Goal: Check status: Check status

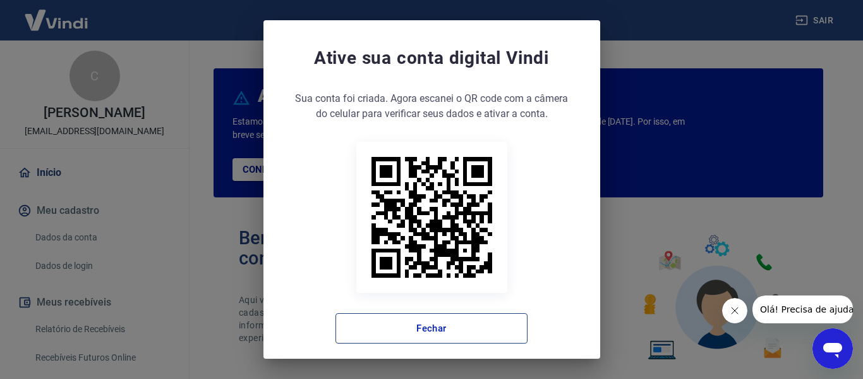
click at [467, 326] on button "Fechar" at bounding box center [432, 328] width 192 height 30
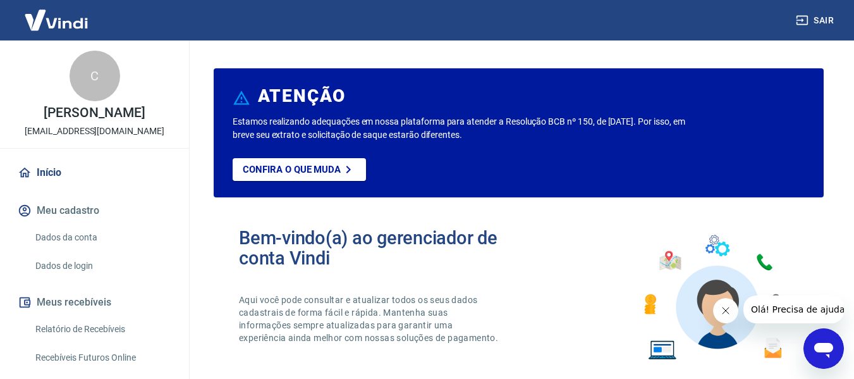
click at [104, 342] on link "Relatório de Recebíveis" at bounding box center [101, 329] width 143 height 26
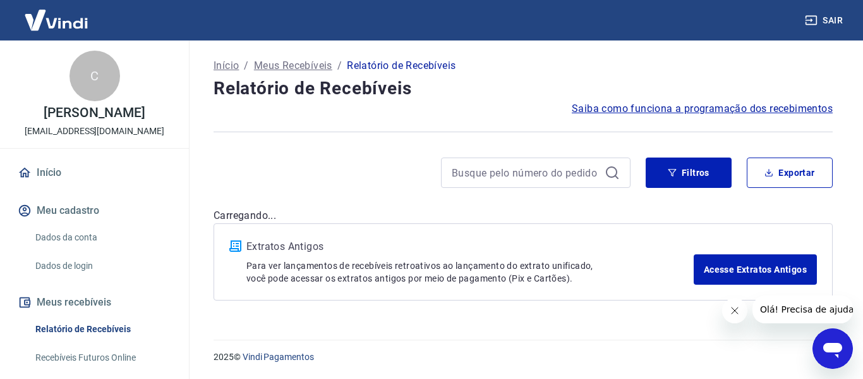
click at [733, 314] on icon "Fechar mensagem da empresa" at bounding box center [734, 310] width 10 height 10
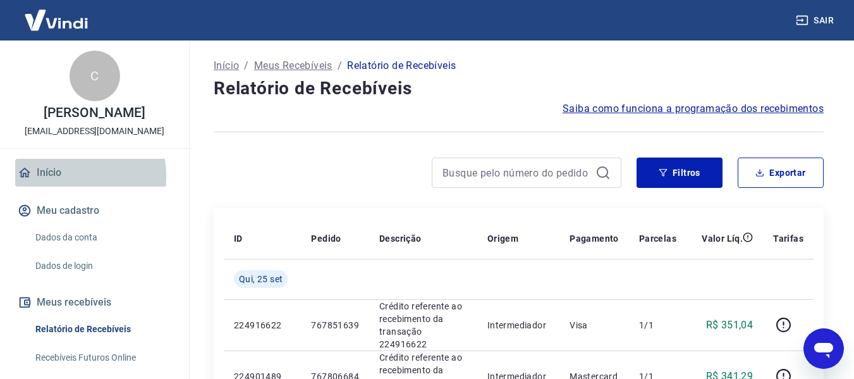
click at [58, 186] on link "Início" at bounding box center [94, 173] width 159 height 28
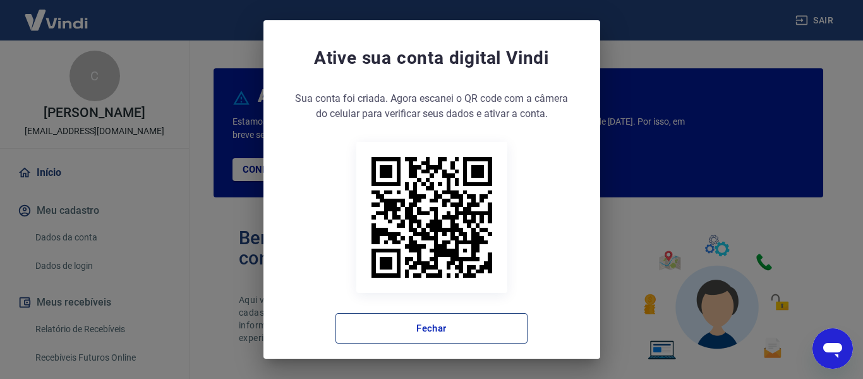
click at [434, 328] on button "Fechar" at bounding box center [432, 328] width 192 height 30
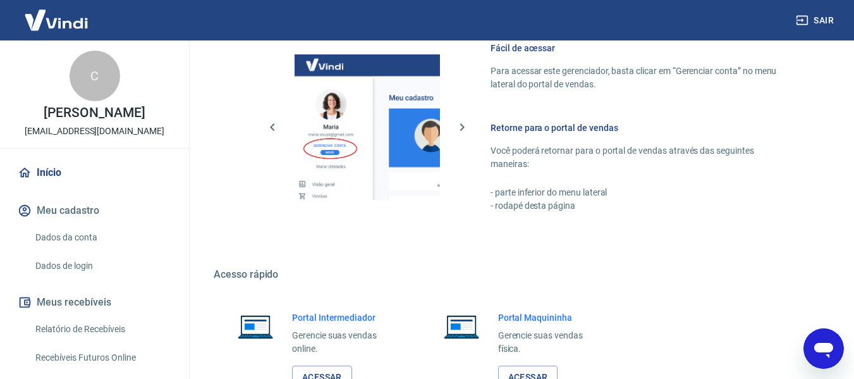
scroll to position [790, 0]
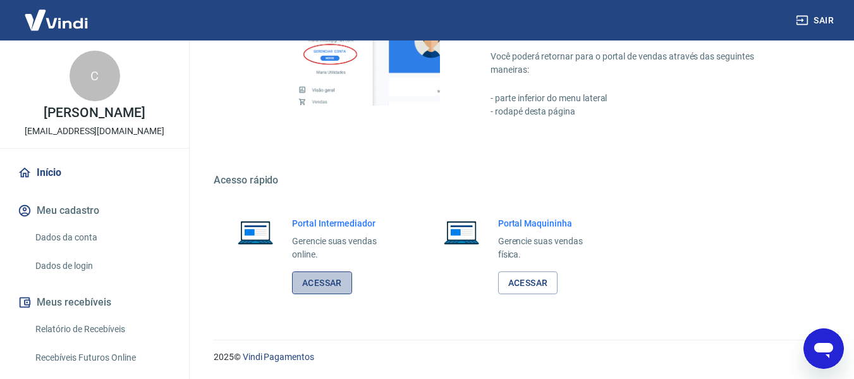
click at [322, 284] on link "Acessar" at bounding box center [322, 282] width 60 height 23
drag, startPoint x: 118, startPoint y: 341, endPoint x: 319, endPoint y: 21, distance: 377.4
click at [118, 341] on link "Relatório de Recebíveis" at bounding box center [101, 329] width 143 height 26
